Goal: Information Seeking & Learning: Learn about a topic

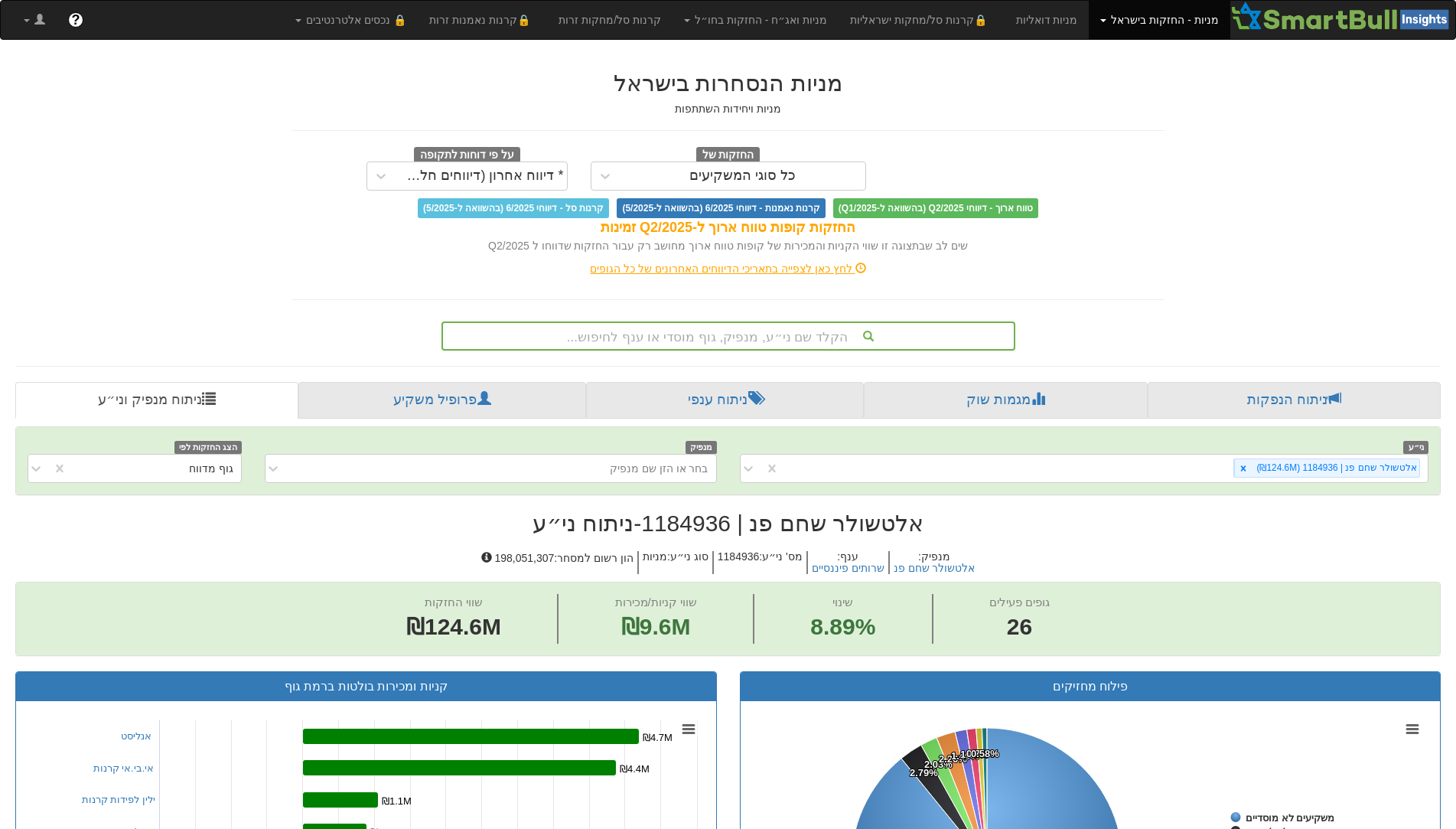
click at [758, 336] on div "הקלד שם ני״ע, מנפיק, גוף מוסדי או ענף לחיפוש..." at bounding box center [728, 336] width 571 height 26
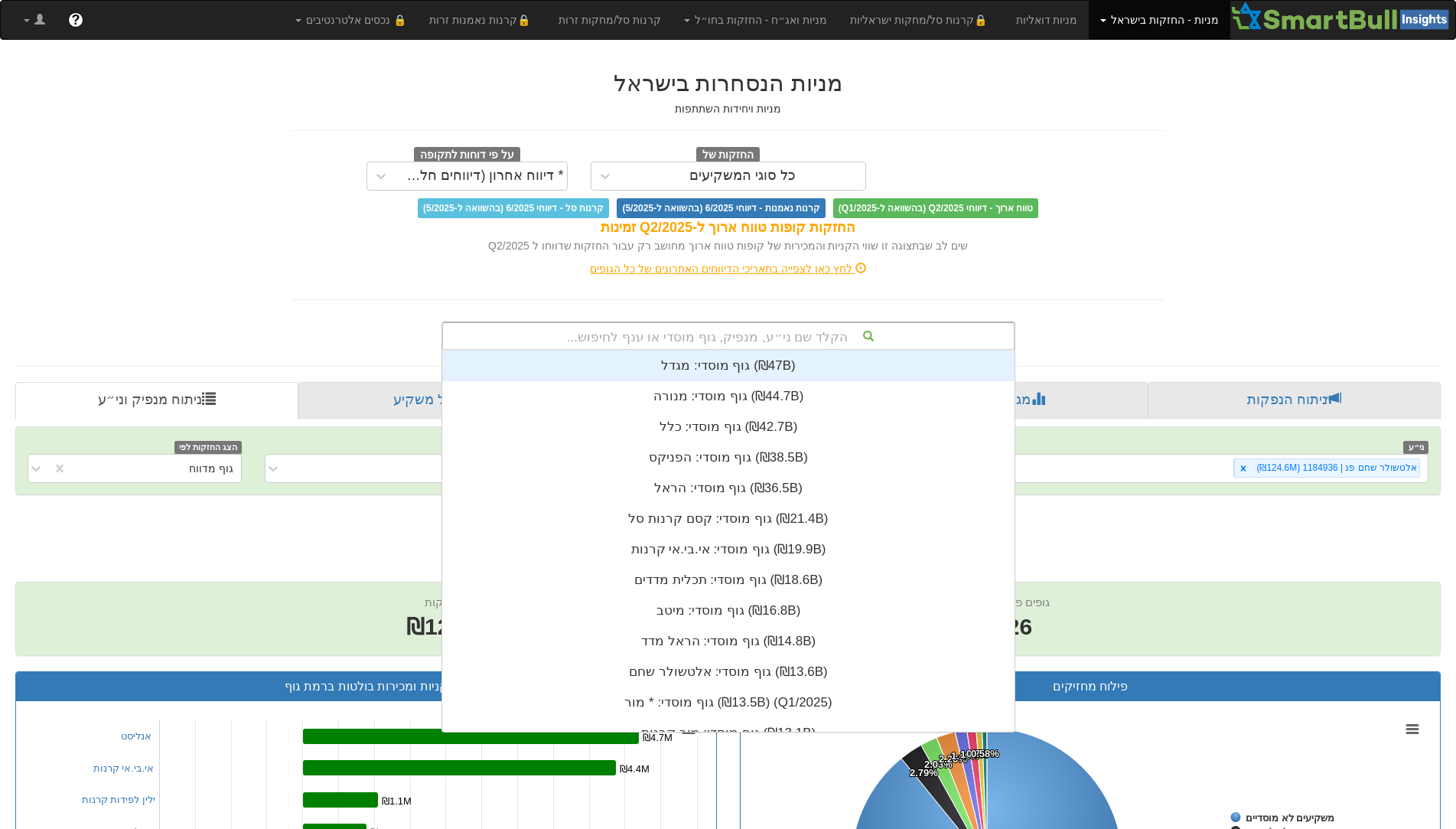
scroll to position [381, 0]
type input "אפק"
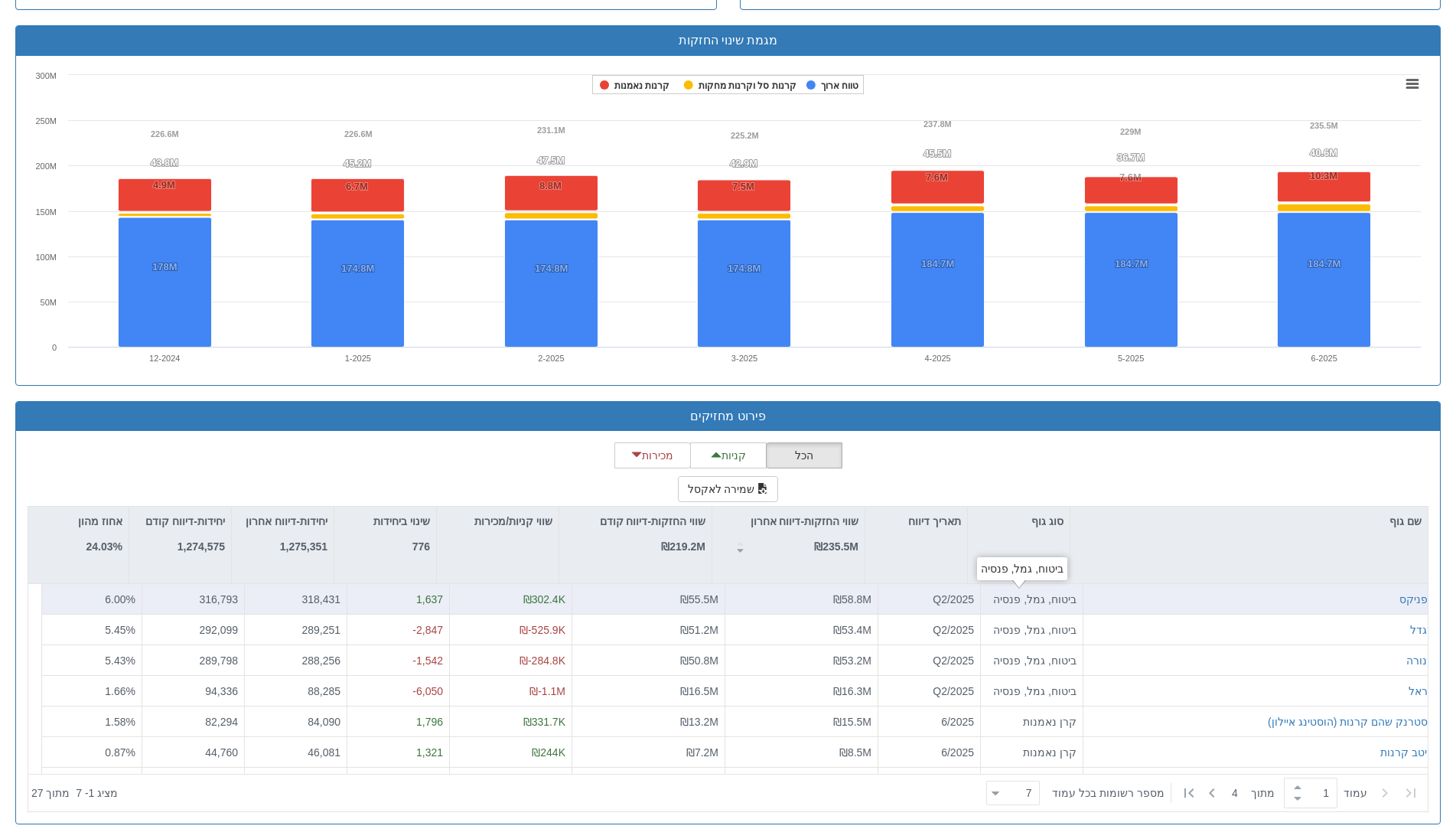
scroll to position [1035, 0]
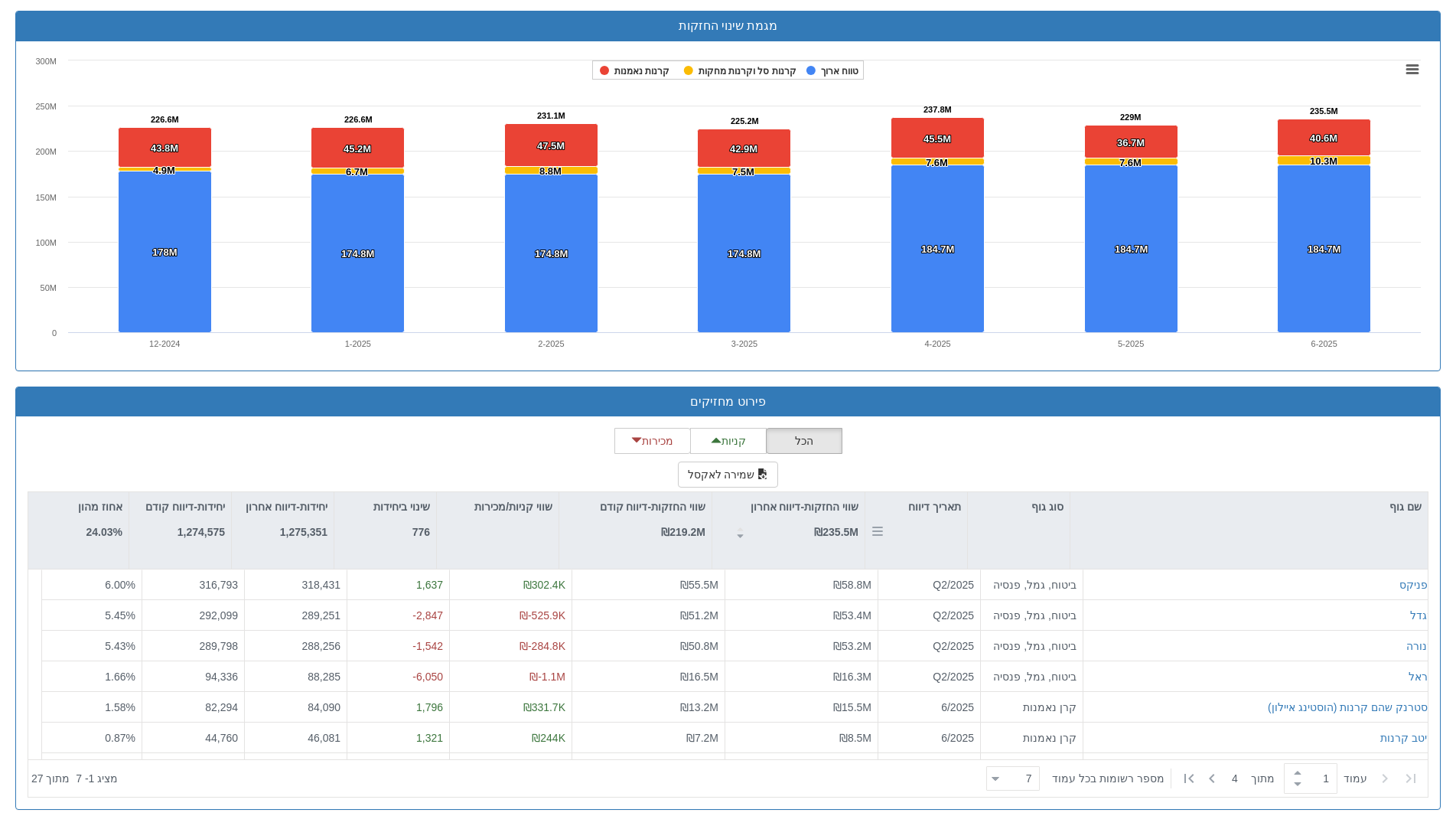
click at [937, 534] on div "תאריך דיווח" at bounding box center [916, 530] width 102 height 76
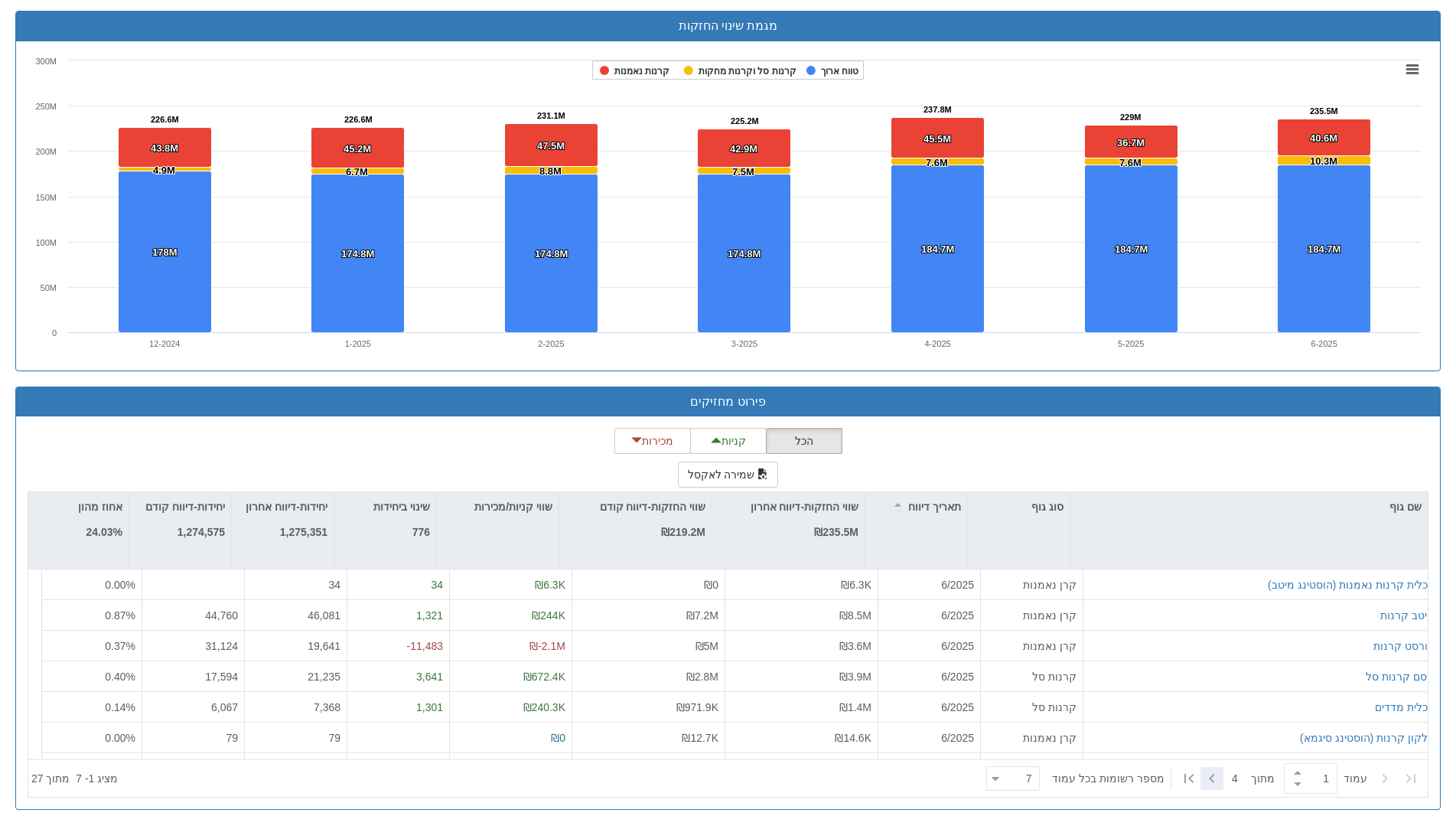
click at [1216, 774] on icon at bounding box center [1211, 778] width 18 height 18
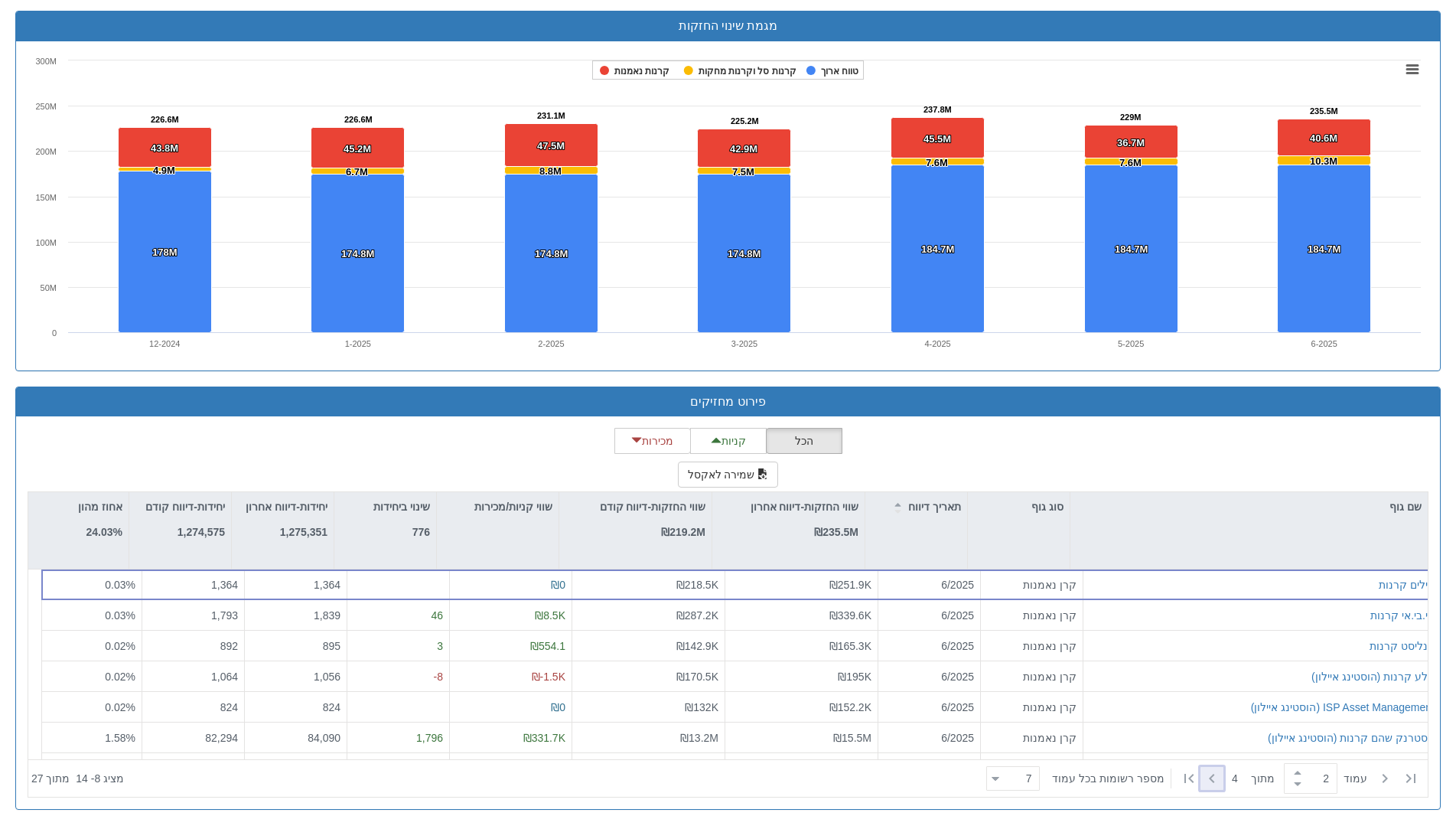
click at [1216, 774] on icon at bounding box center [1211, 778] width 18 height 18
type input "3"
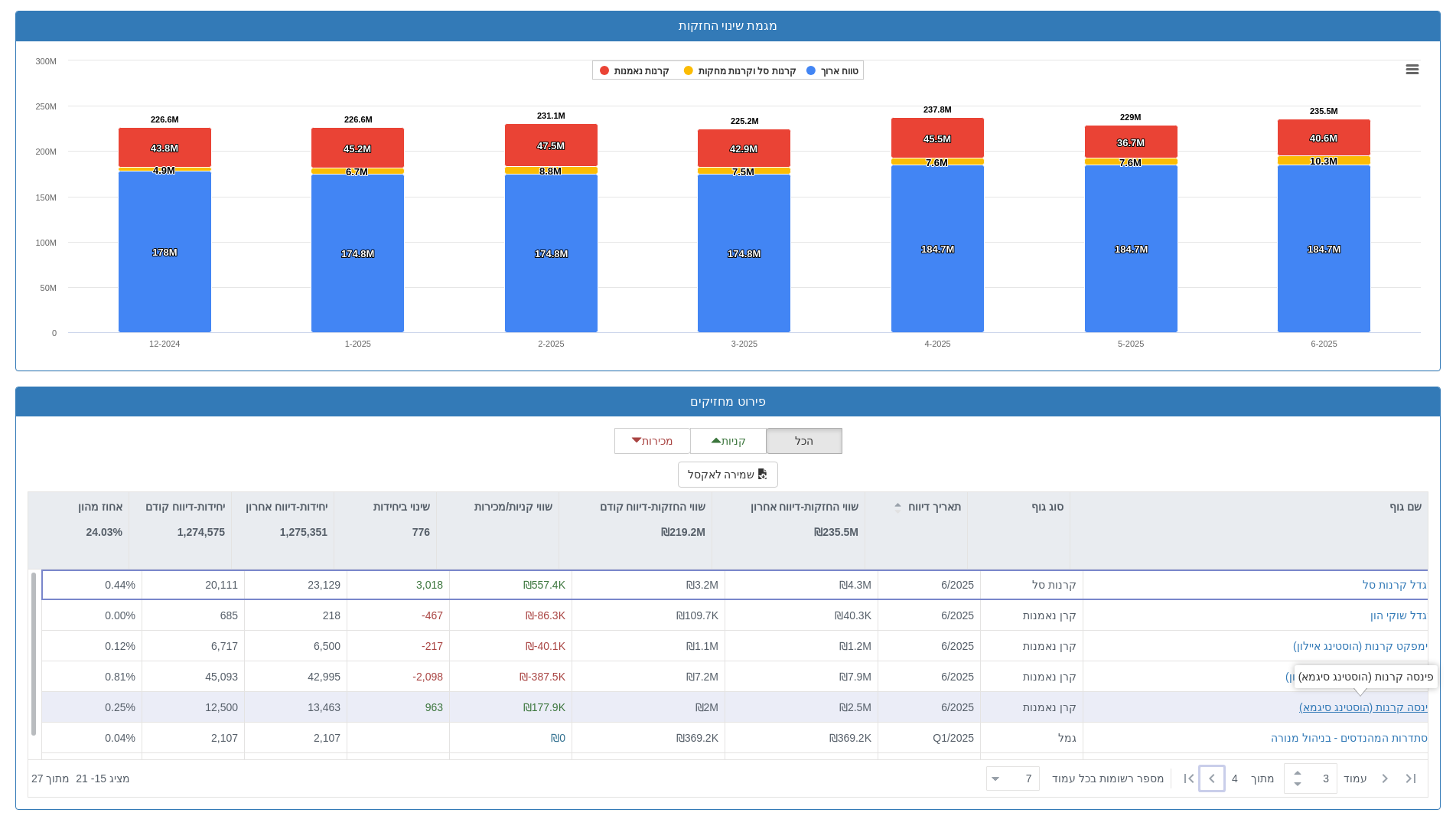
click at [1371, 707] on div "פינסה קרנות (הוסטינג סיגמא)" at bounding box center [1367, 707] width 136 height 16
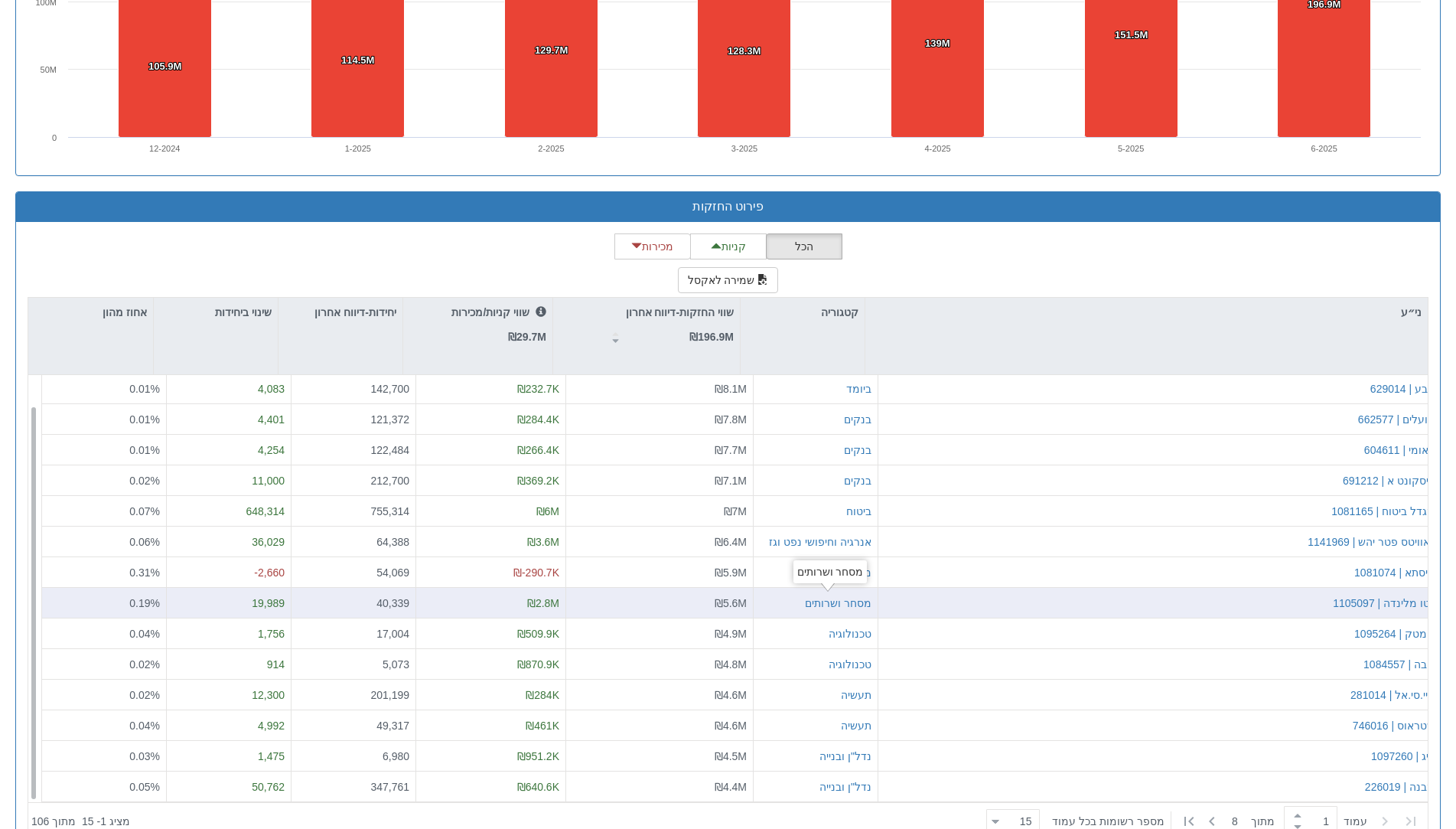
scroll to position [1310, 0]
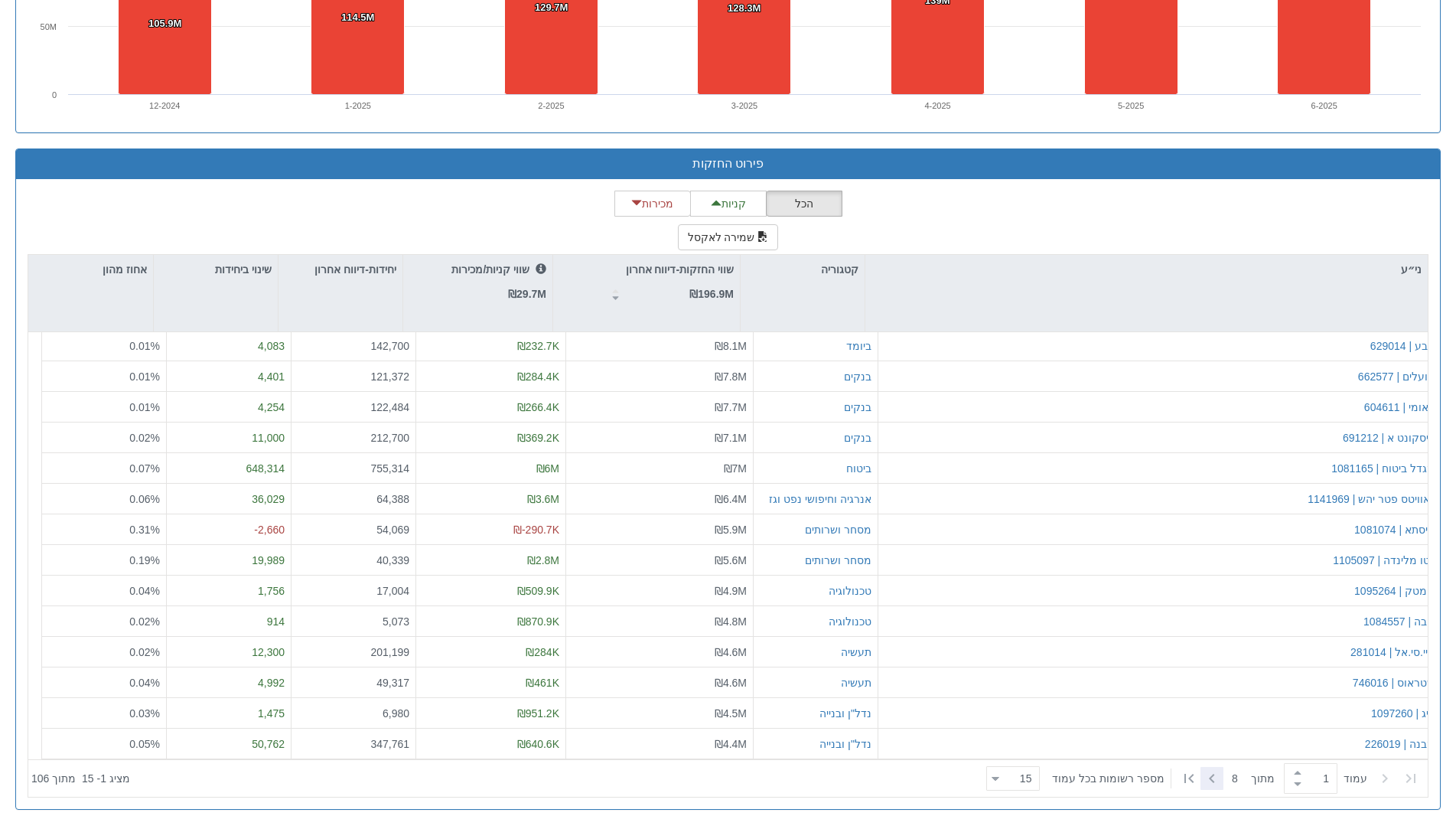
click at [1212, 778] on icon at bounding box center [1211, 778] width 18 height 18
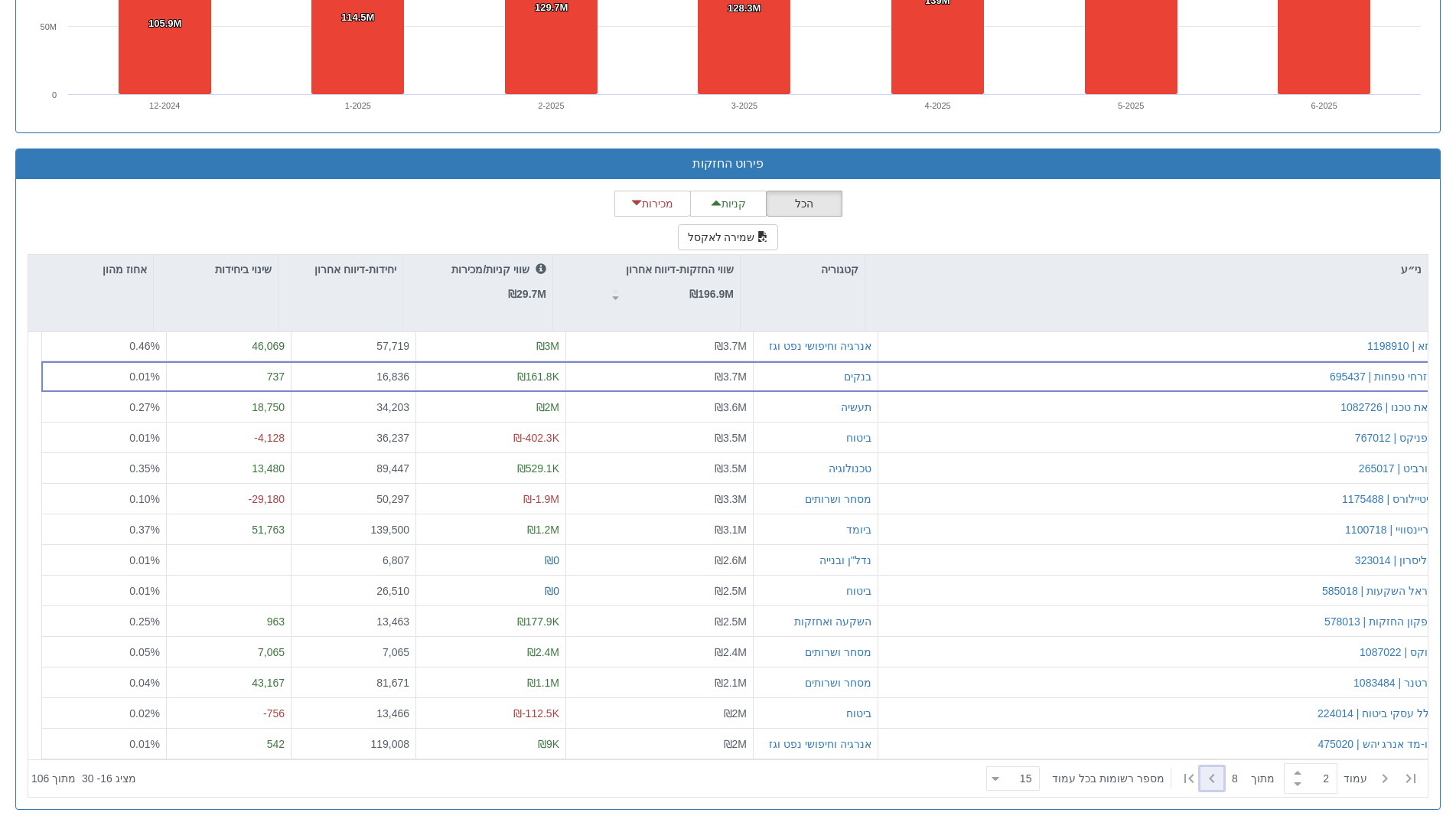
click at [1210, 784] on icon at bounding box center [1211, 778] width 18 height 18
type input "3"
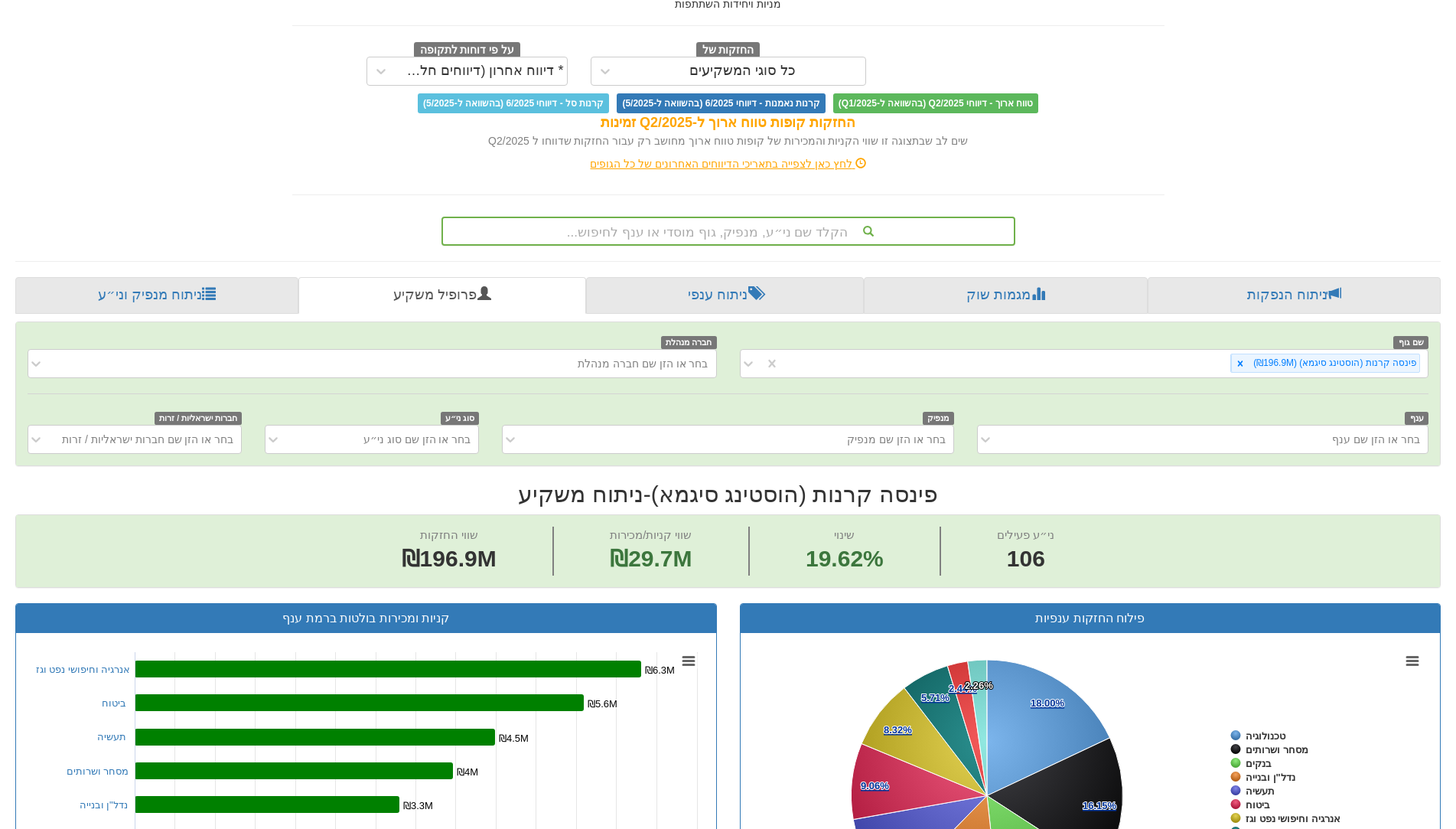
scroll to position [0, 0]
